Goal: Task Accomplishment & Management: Manage account settings

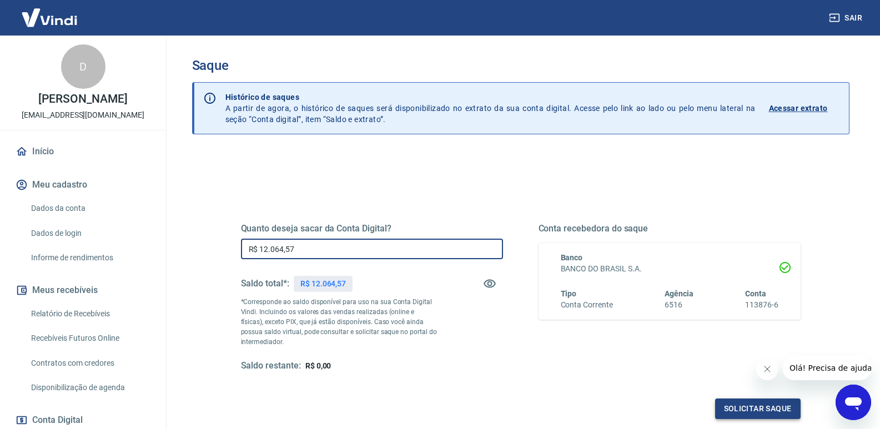
type input "R$ 12.064,57"
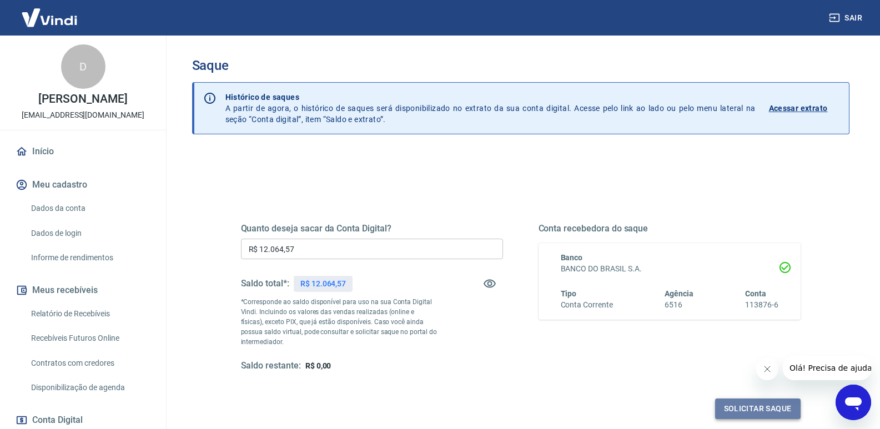
click at [765, 407] on button "Solicitar saque" at bounding box center [757, 408] width 85 height 21
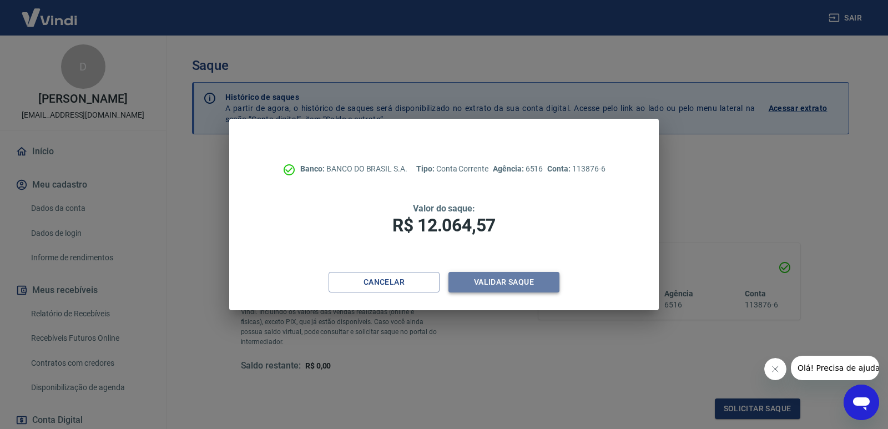
click at [482, 279] on button "Validar saque" at bounding box center [503, 282] width 111 height 21
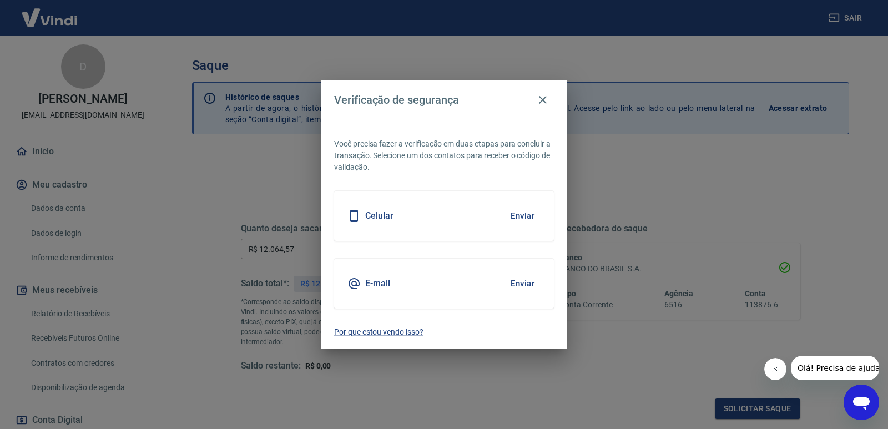
click at [523, 216] on button "Enviar" at bounding box center [522, 215] width 36 height 23
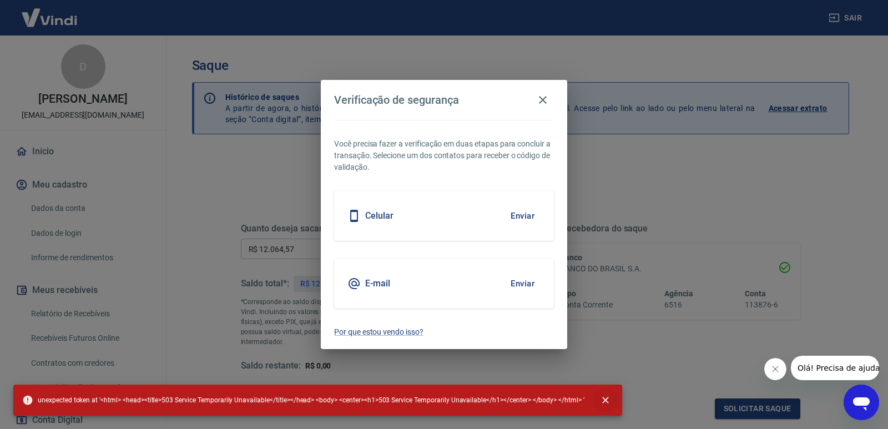
click at [602, 403] on icon "close" at bounding box center [605, 400] width 7 height 7
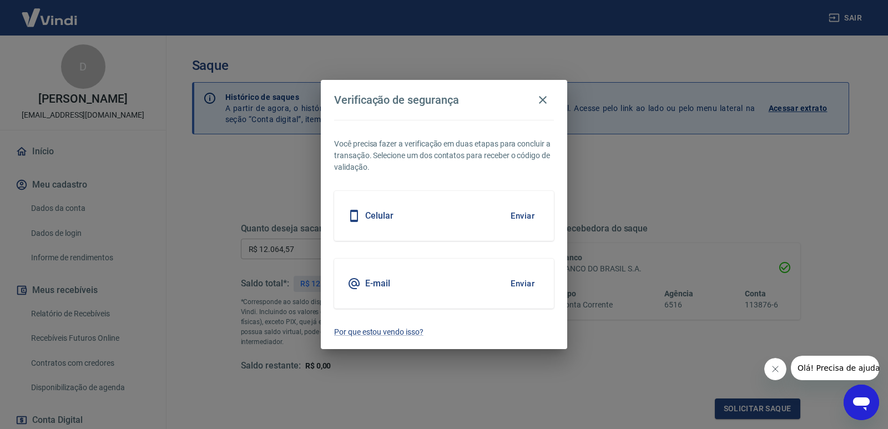
click at [383, 216] on h5 "Celular" at bounding box center [379, 215] width 28 height 11
click at [519, 216] on button "Enviar" at bounding box center [522, 215] width 36 height 23
click at [517, 214] on button "Enviar" at bounding box center [522, 215] width 36 height 23
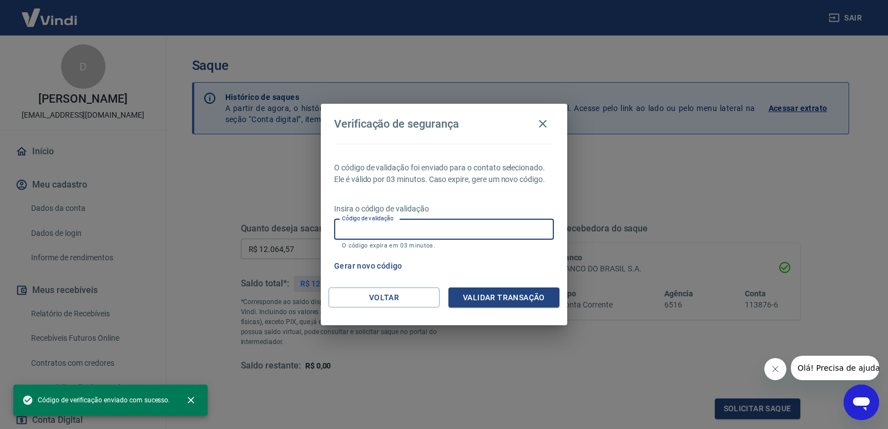
click at [398, 236] on input "Código de validação" at bounding box center [444, 229] width 220 height 21
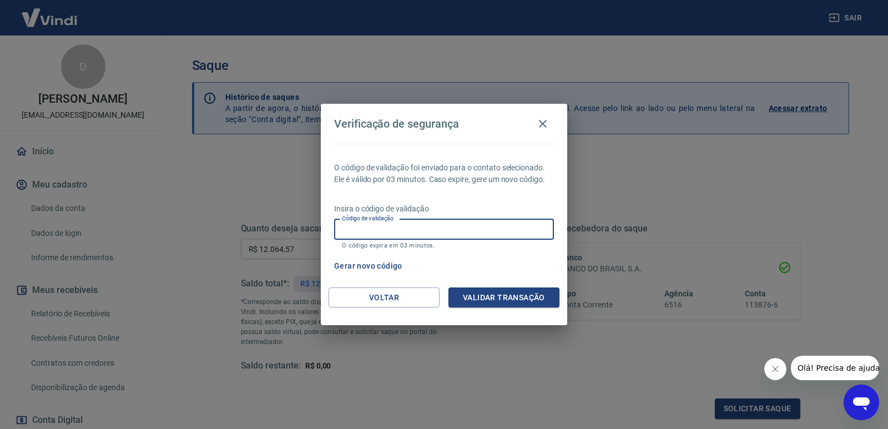
click at [376, 235] on input "Código de validação" at bounding box center [444, 229] width 220 height 21
type input "239661"
click at [484, 296] on button "Validar transação" at bounding box center [503, 297] width 111 height 21
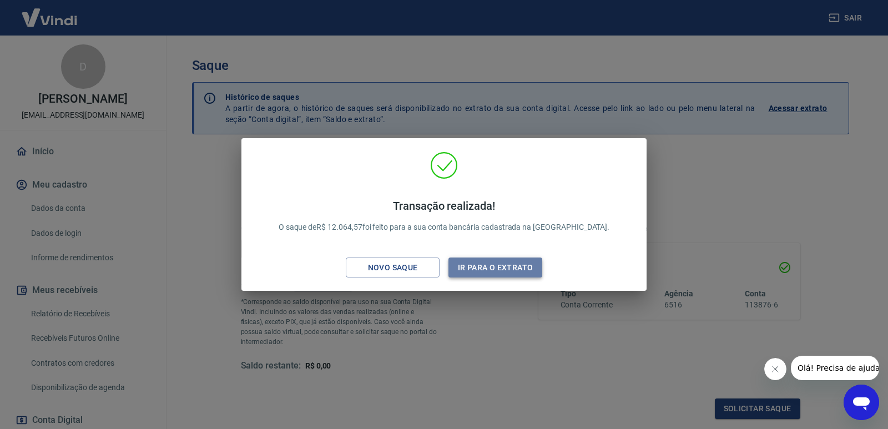
click at [464, 265] on button "Ir para o extrato" at bounding box center [495, 267] width 94 height 21
